Goal: Go to known website: Access a specific website the user already knows

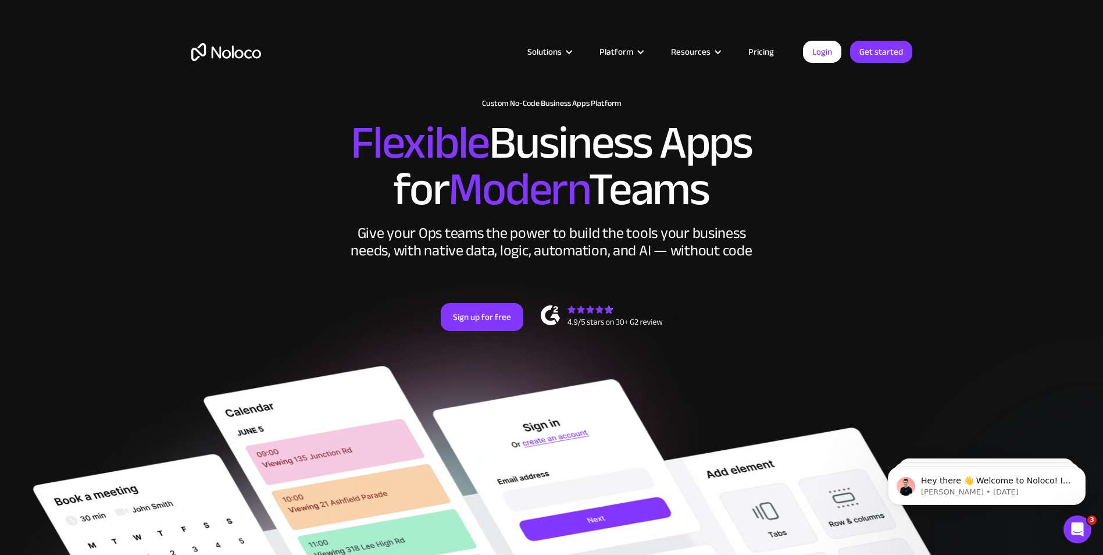
click at [868, 238] on div "New: Connect Noloco to Stripe Custom No-Code Business Apps Platform Flexible Bu…" at bounding box center [552, 226] width 744 height 279
click at [819, 49] on link "Login" at bounding box center [822, 52] width 38 height 22
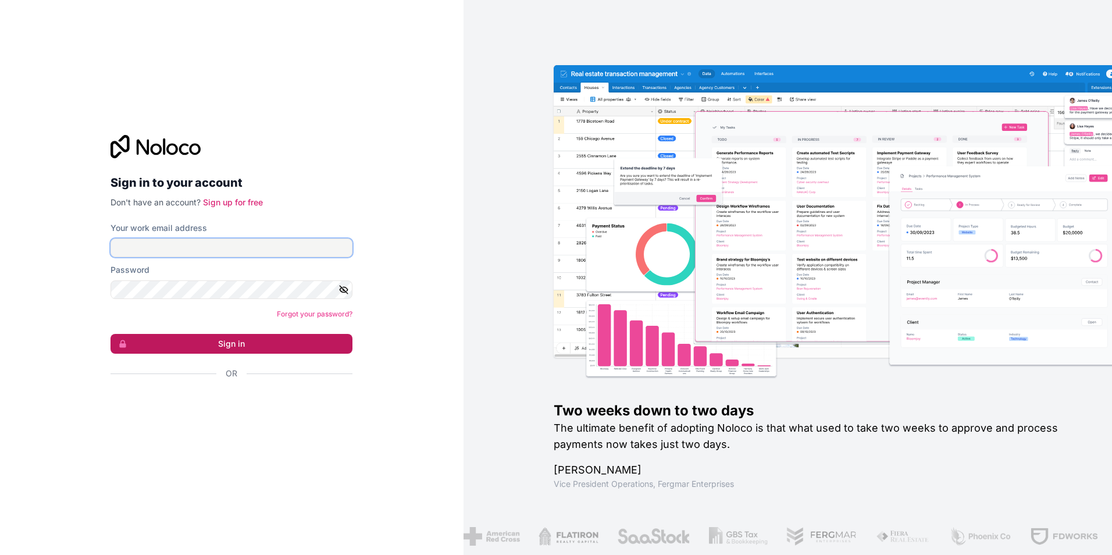
type input "[EMAIL_ADDRESS][DOMAIN_NAME]"
click at [272, 342] on button "Sign in" at bounding box center [231, 344] width 242 height 20
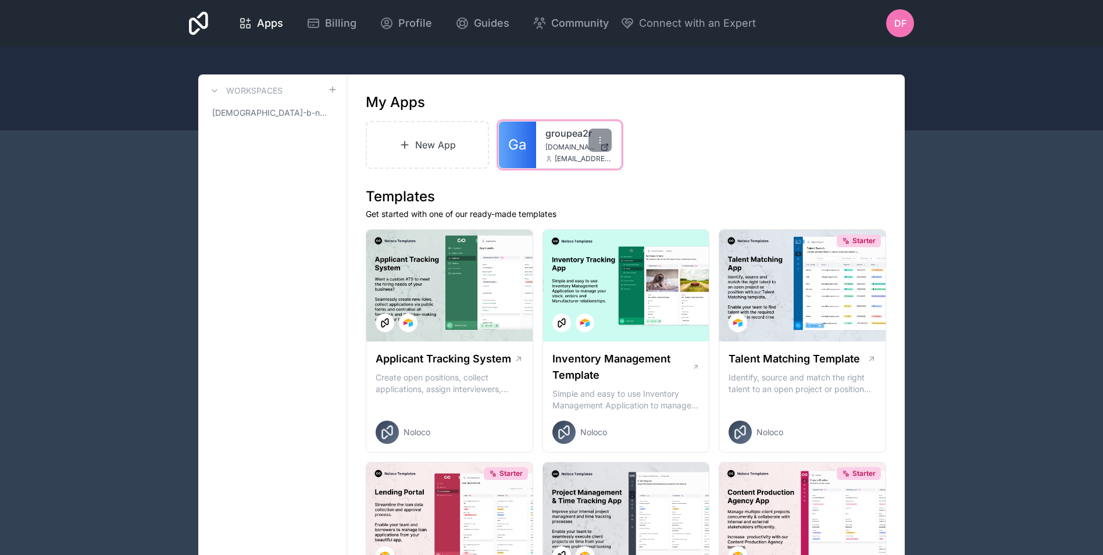
click at [513, 138] on span "Ga" at bounding box center [517, 144] width 18 height 19
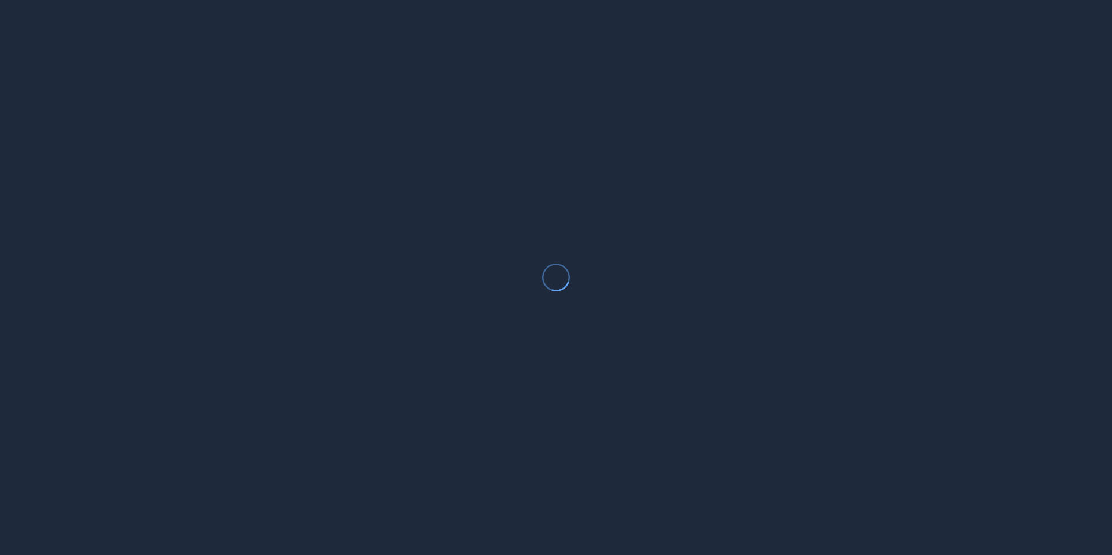
click at [513, 138] on div at bounding box center [556, 277] width 1112 height 555
